Goal: Task Accomplishment & Management: Use online tool/utility

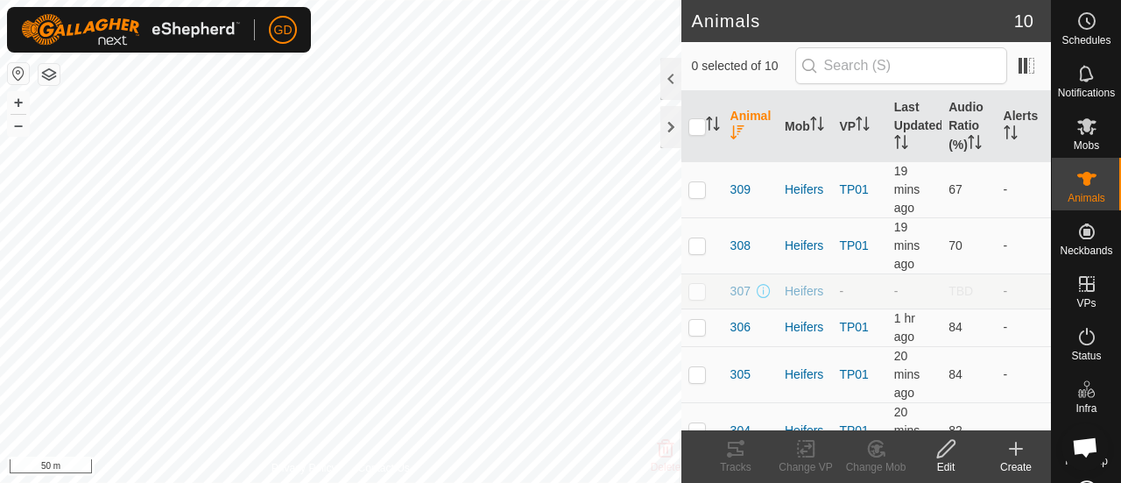
scroll to position [3407, 0]
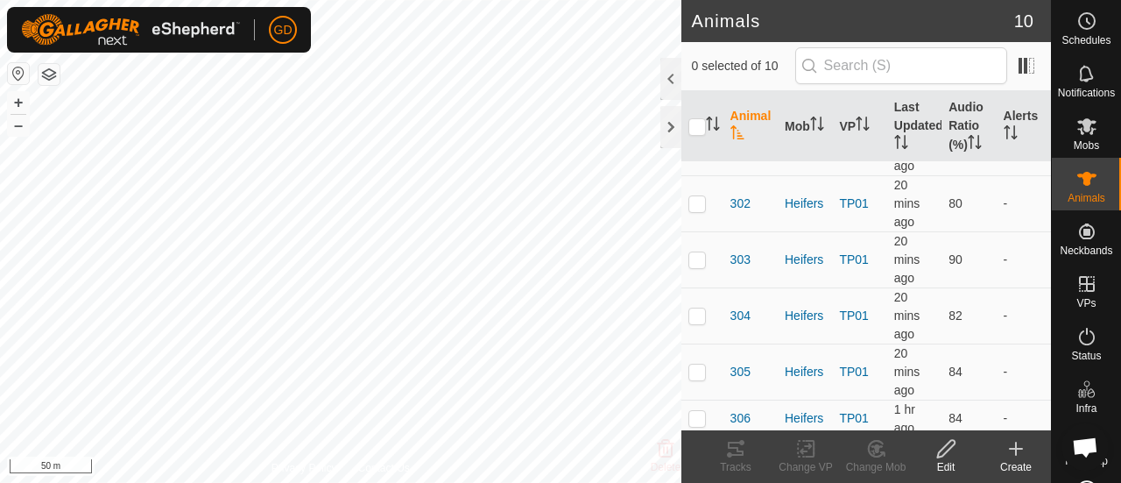
scroll to position [133, 0]
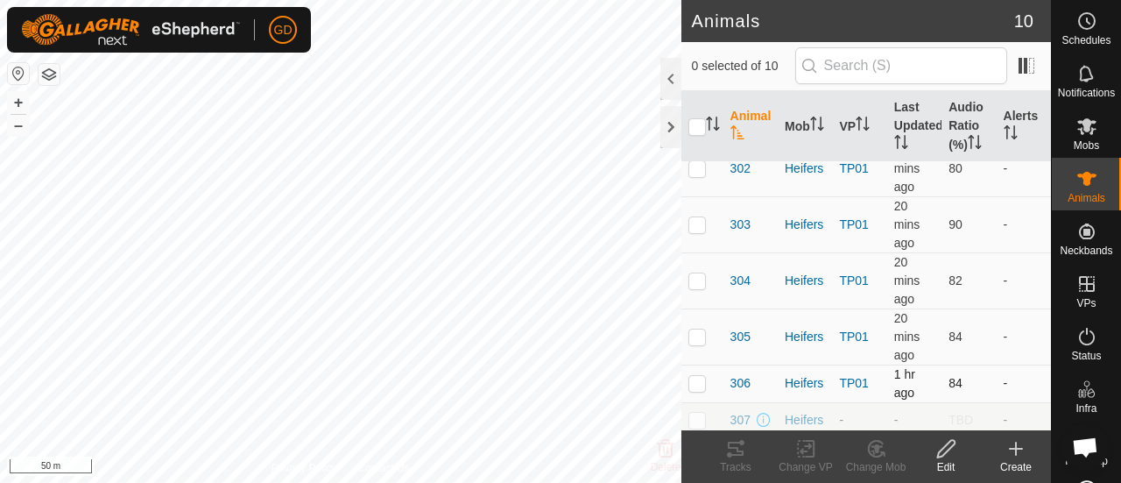
click at [697, 384] on p-checkbox at bounding box center [697, 383] width 18 height 14
checkbox input "true"
click at [732, 452] on icon at bounding box center [735, 448] width 21 height 21
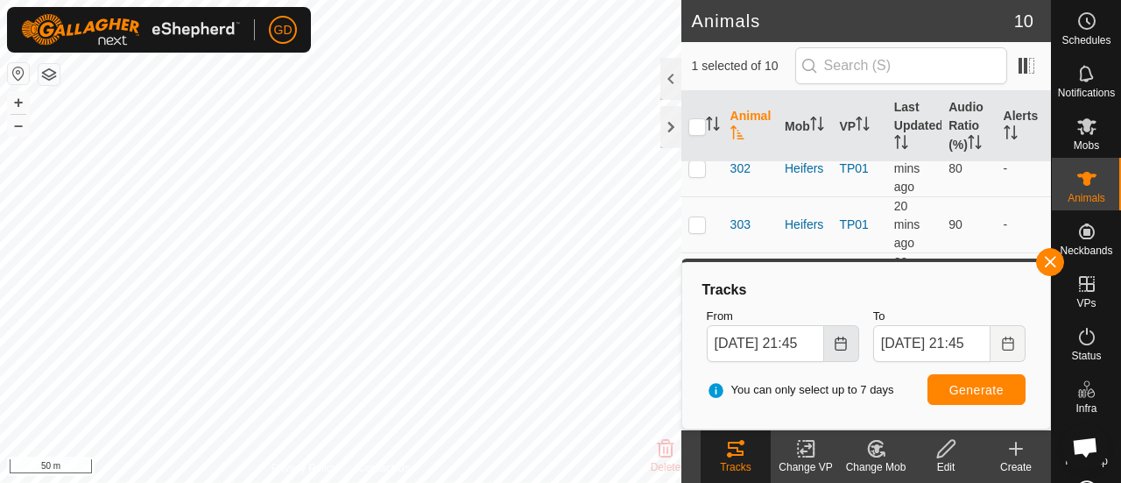
click at [840, 342] on icon "Choose Date" at bounding box center [840, 343] width 11 height 14
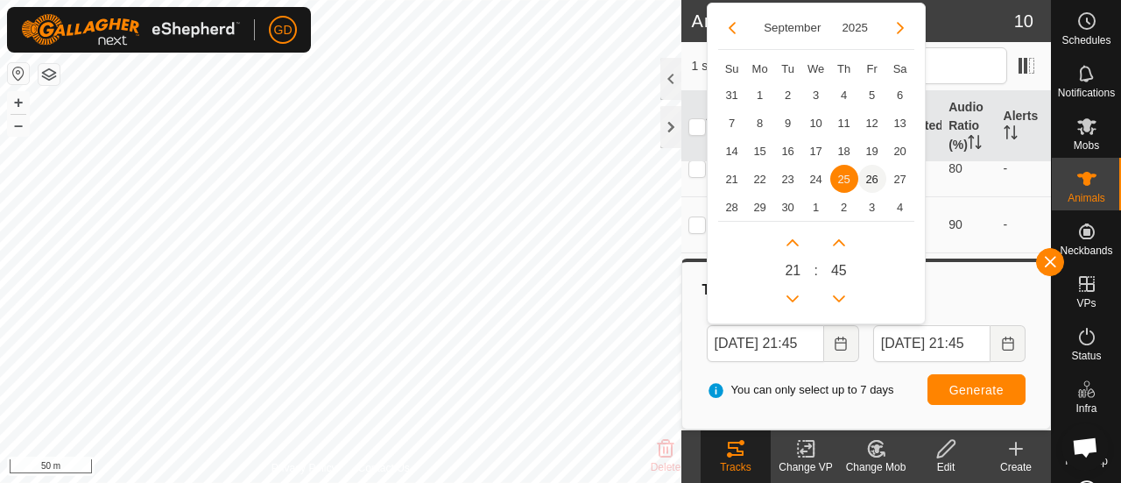
scroll to position [0, 0]
click at [873, 176] on span "26" at bounding box center [872, 179] width 28 height 28
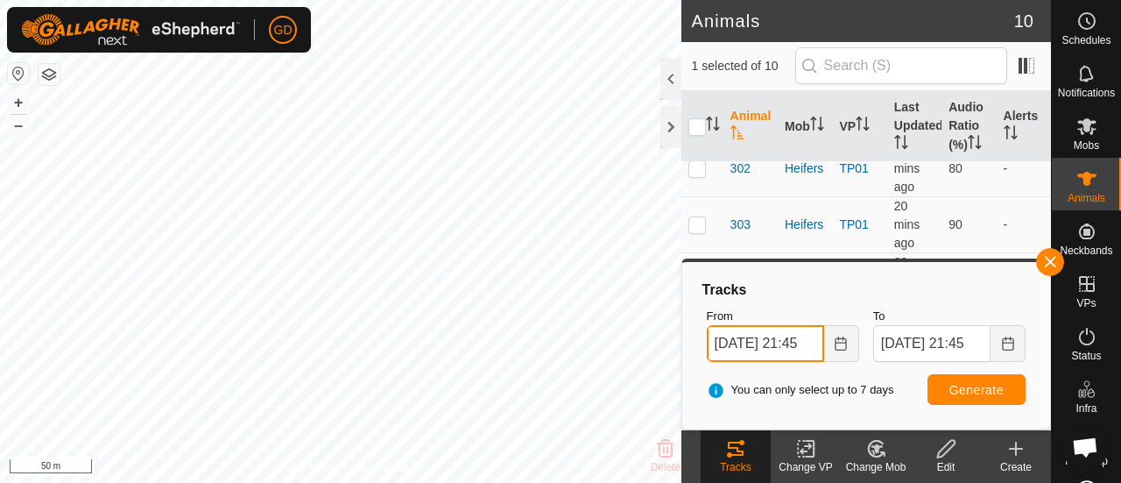
click at [793, 340] on input "26 Sep, 2025 21:45" at bounding box center [765, 343] width 117 height 37
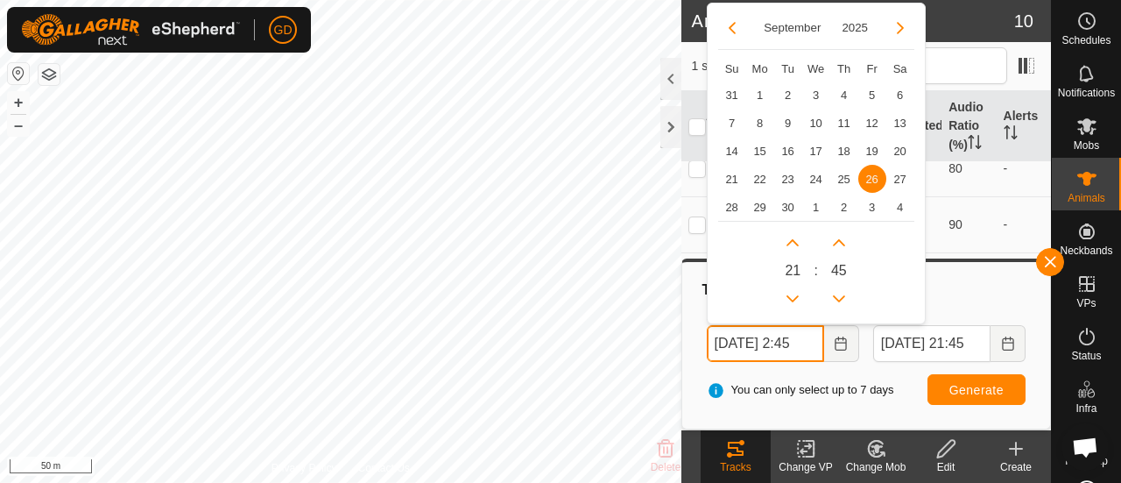
scroll to position [0, 8]
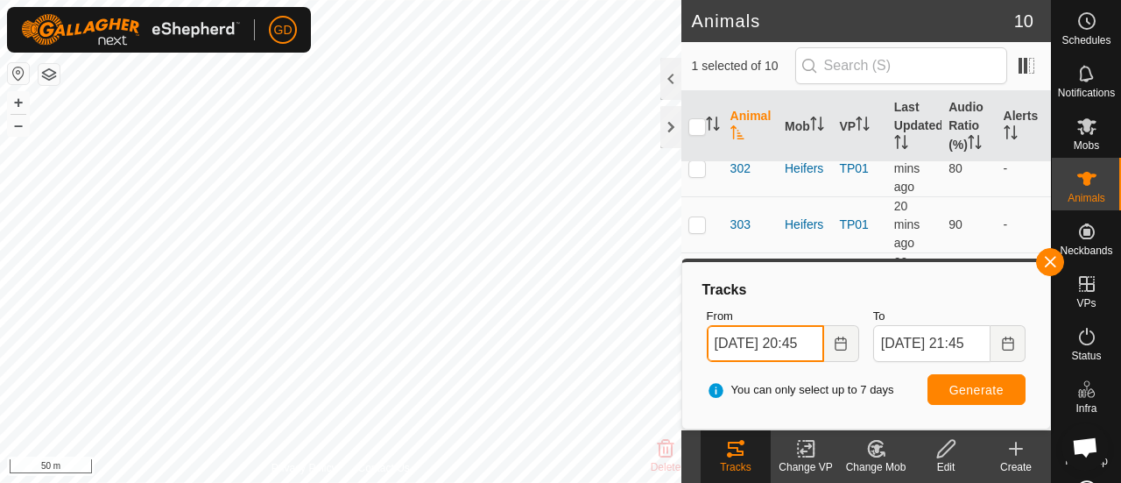
type input "26 Sep, 2025 20:45"
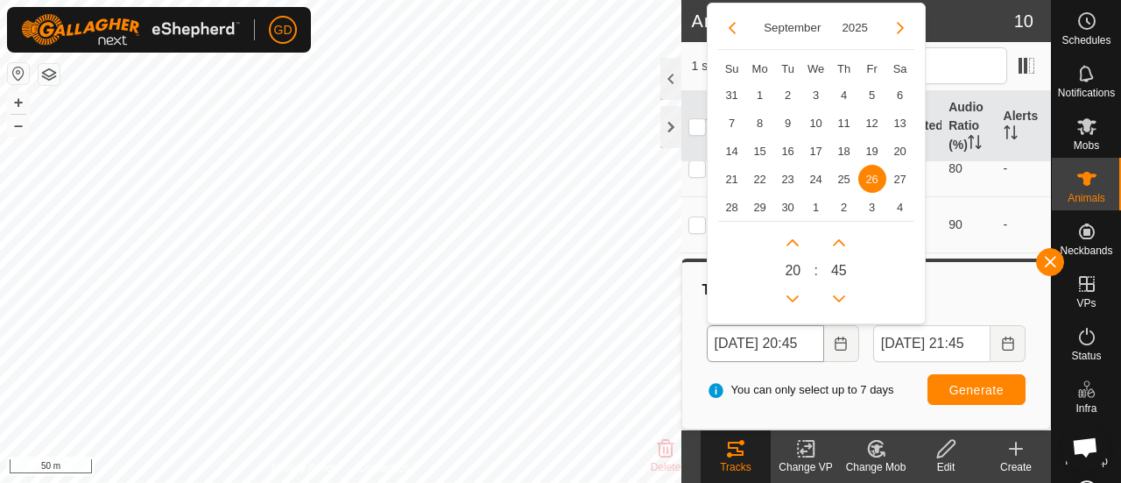
scroll to position [0, 0]
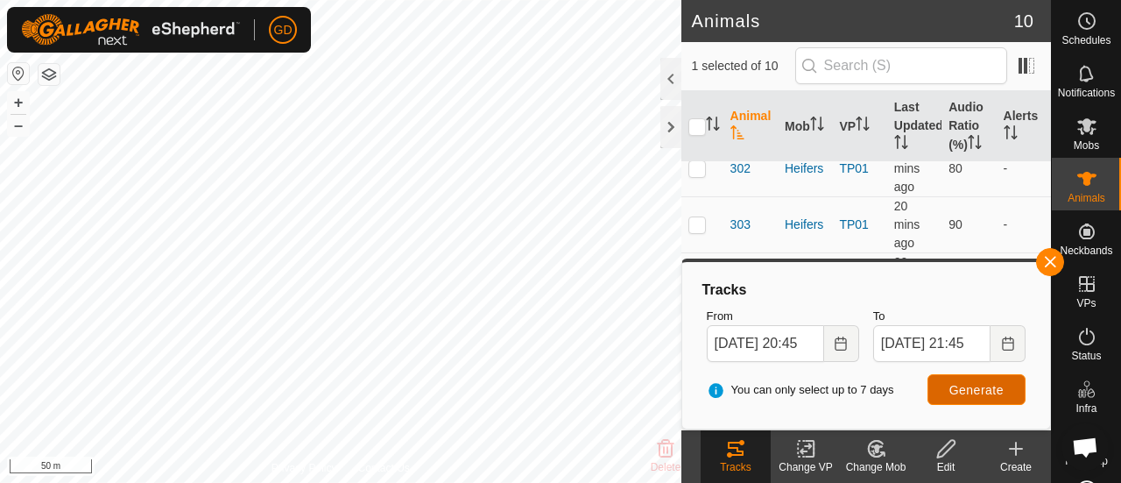
click at [969, 388] on span "Generate" at bounding box center [976, 390] width 54 height 14
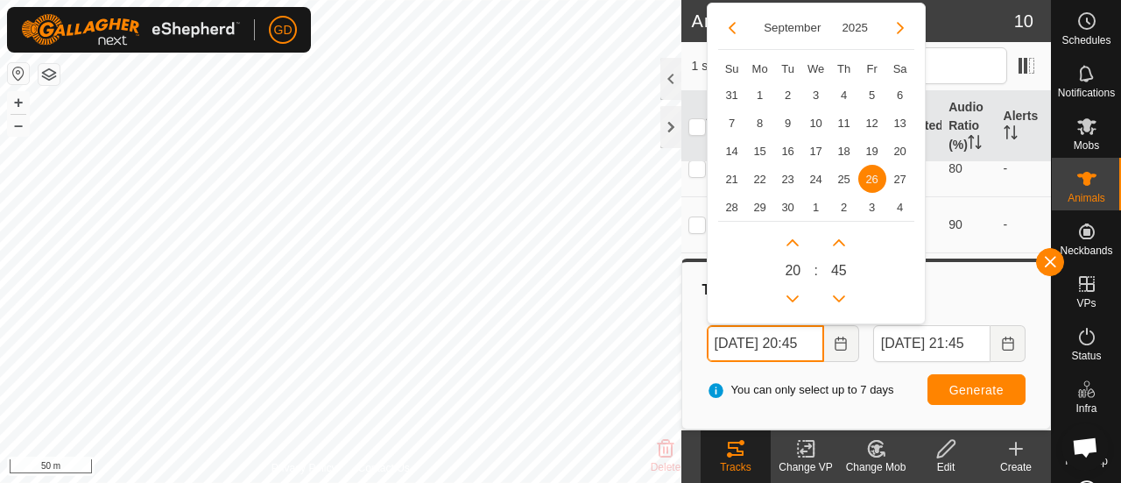
click at [809, 342] on input "26 Sep, 2025 20:45" at bounding box center [765, 343] width 117 height 37
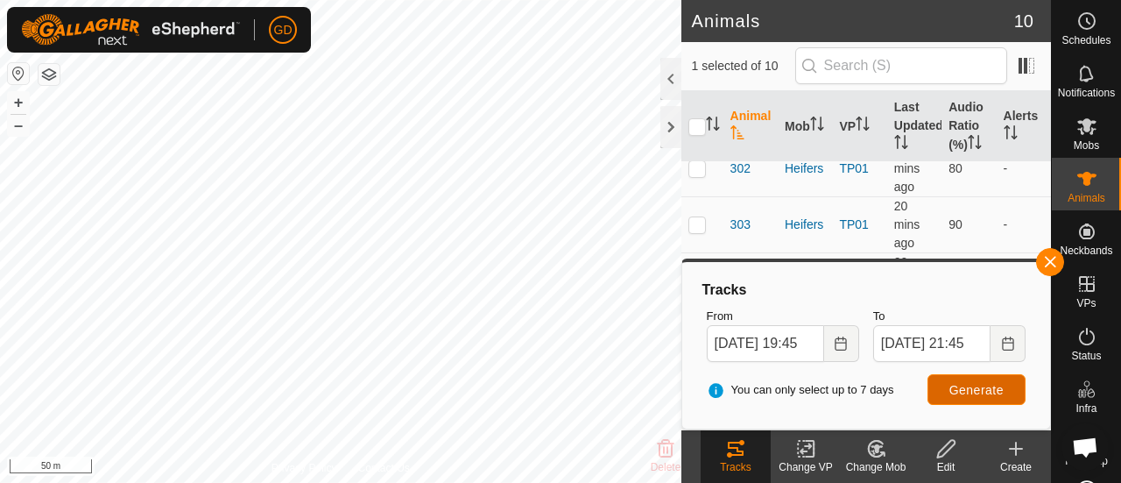
click at [967, 384] on span "Generate" at bounding box center [976, 390] width 54 height 14
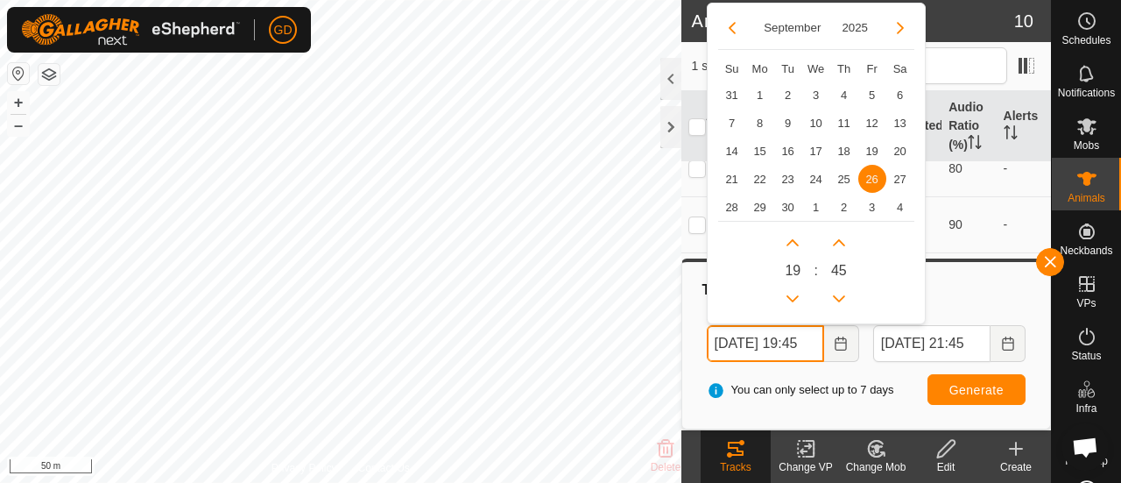
click at [807, 343] on input "26 Sep, 2025 19:45" at bounding box center [765, 343] width 117 height 37
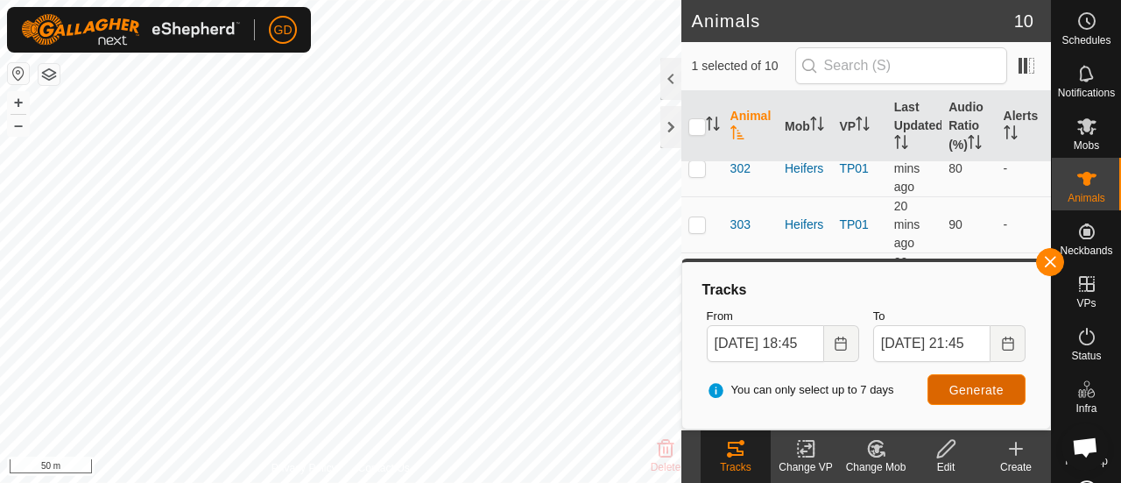
click at [974, 388] on span "Generate" at bounding box center [976, 390] width 54 height 14
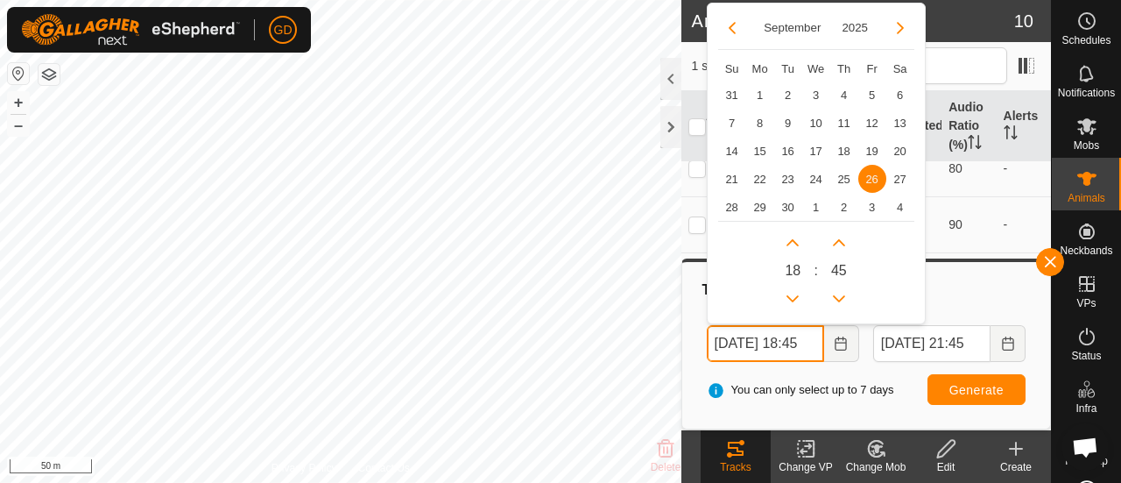
click at [804, 344] on input "26 Sep, 2025 18:45" at bounding box center [765, 343] width 117 height 37
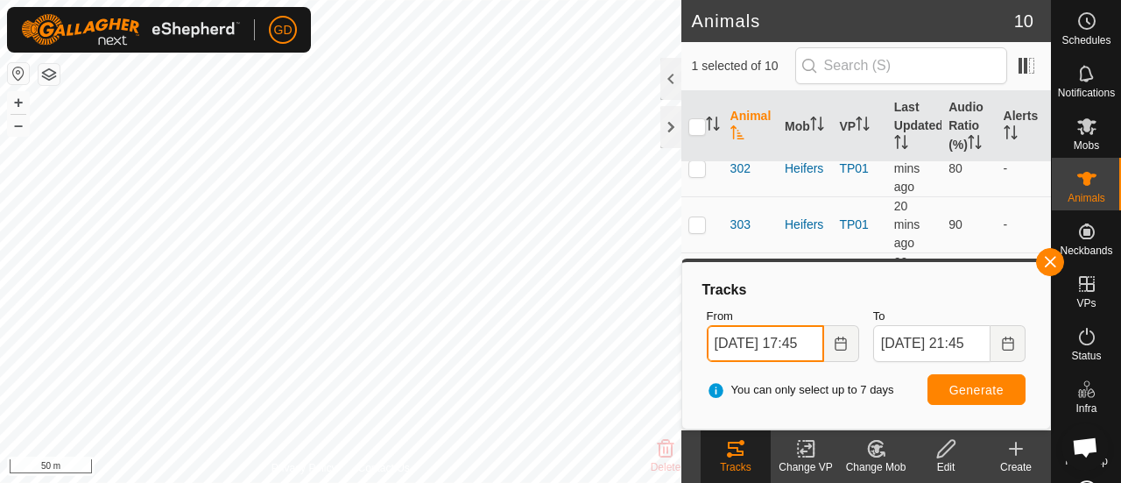
type input "26 Sep, 2025 17:45"
click at [963, 388] on span "Generate" at bounding box center [976, 390] width 54 height 14
click at [1050, 260] on button "button" at bounding box center [1050, 262] width 28 height 28
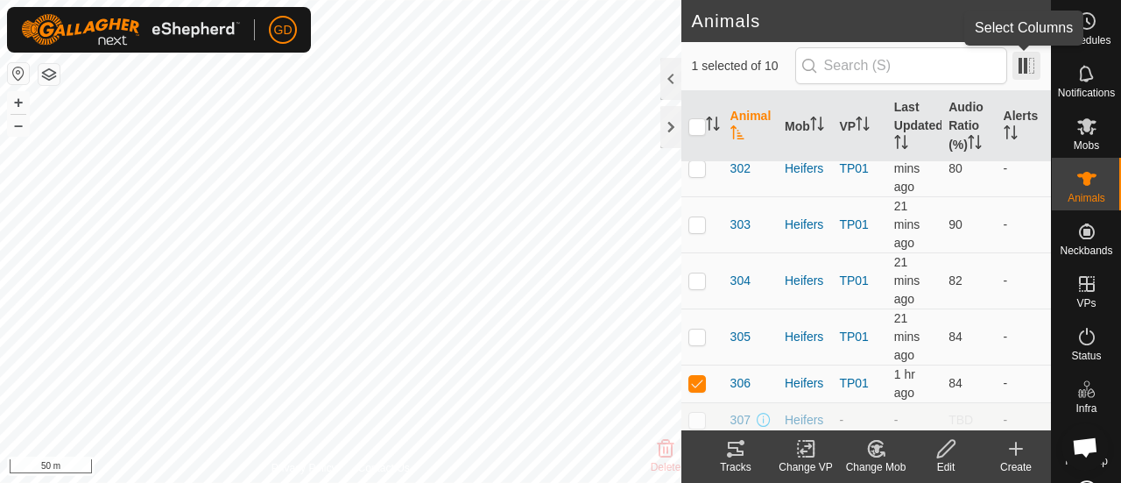
click at [1025, 66] on span at bounding box center [1026, 66] width 28 height 28
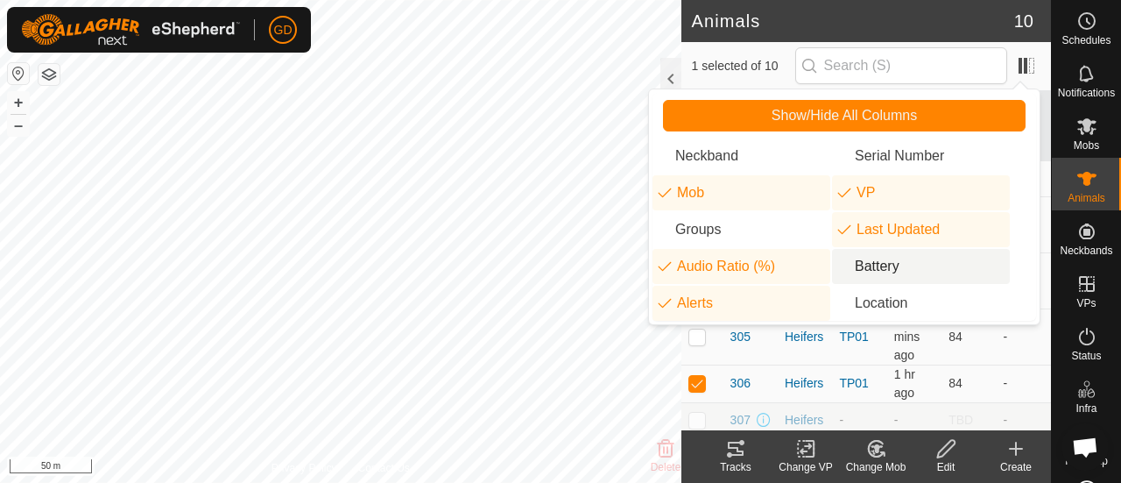
click at [864, 271] on li "Battery" at bounding box center [921, 266] width 178 height 35
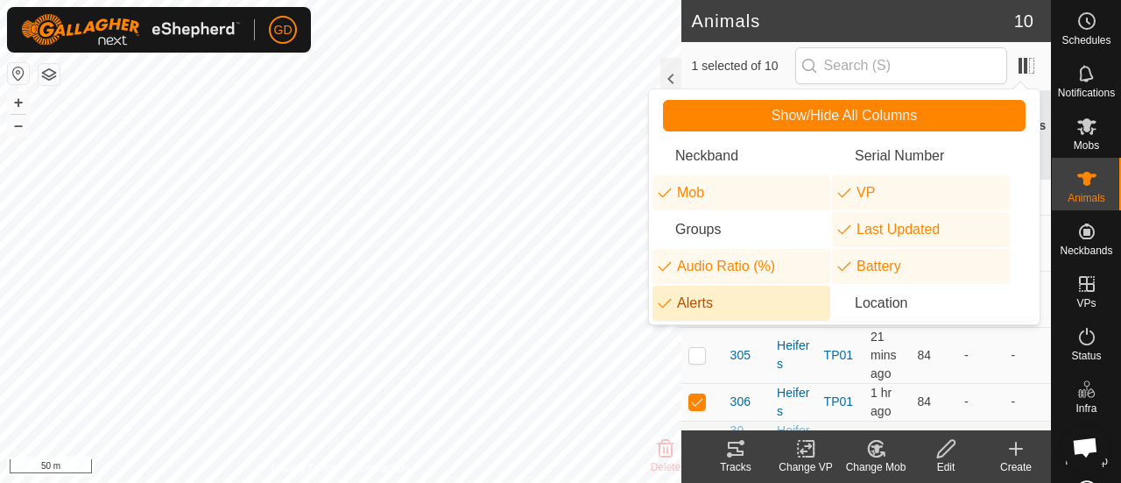
click at [711, 460] on div "Tracks" at bounding box center [736, 467] width 70 height 16
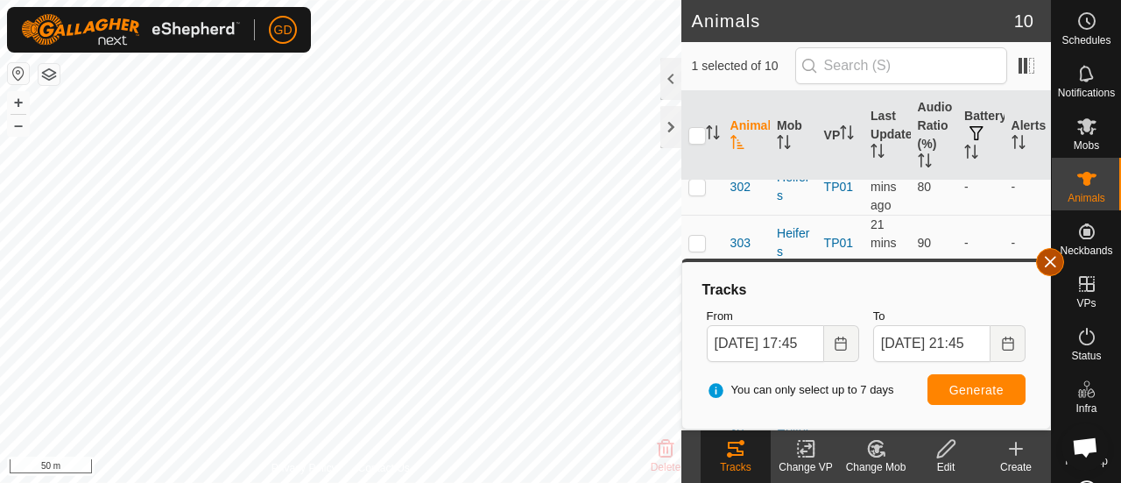
click at [1049, 264] on button "button" at bounding box center [1050, 262] width 28 height 28
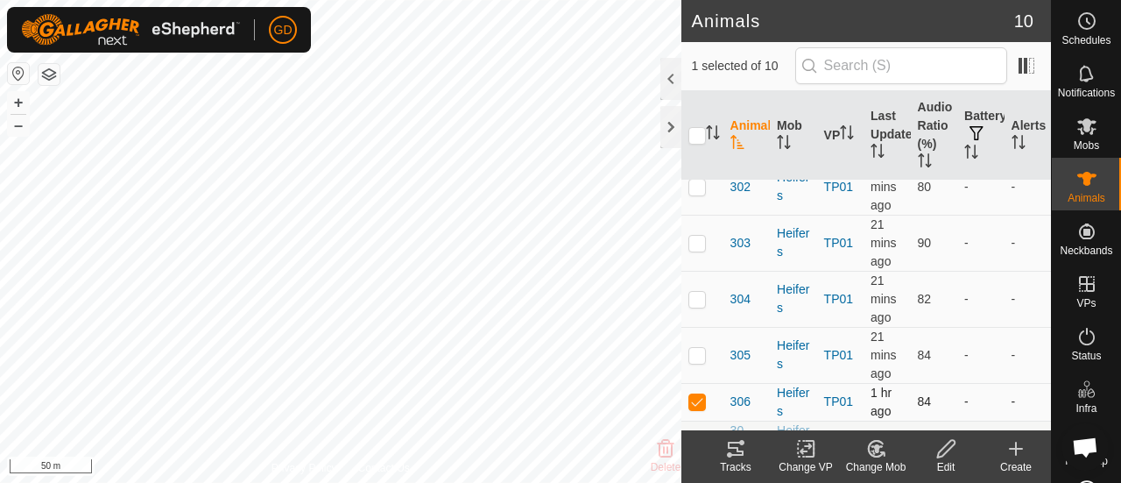
click at [697, 397] on p-checkbox at bounding box center [697, 401] width 18 height 14
checkbox input "false"
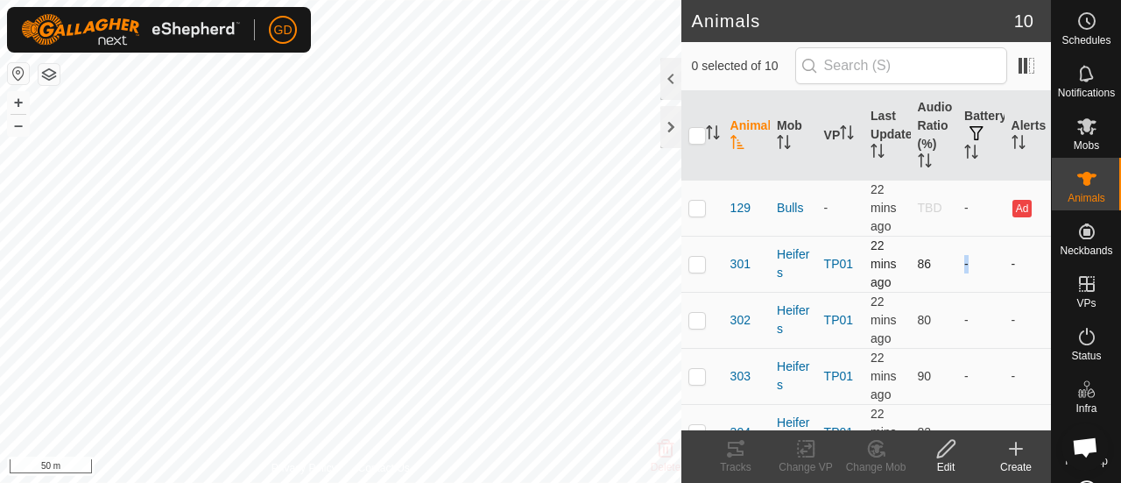
click at [957, 262] on td "-" at bounding box center [980, 264] width 46 height 56
